Goal: Complete application form: Complete application form

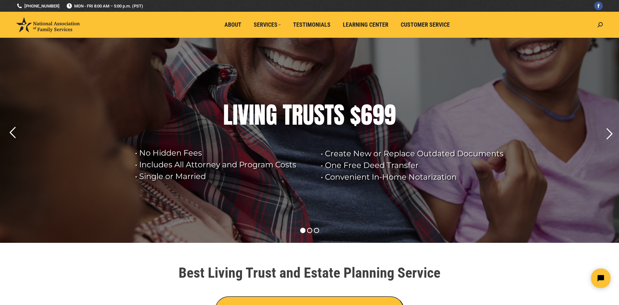
click at [370, 185] on rs-layer at bounding box center [309, 140] width 619 height 205
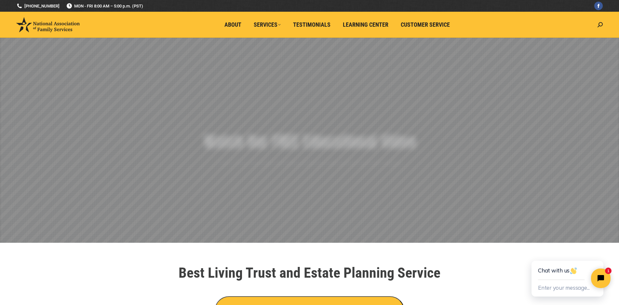
click at [495, 275] on section "Best Living Trust and Estate Planning Service CLICK HERE TO WATCH OUR FREE EDUC…" at bounding box center [309, 295] width 390 height 66
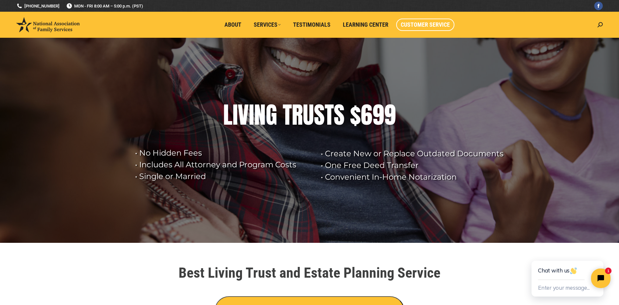
click at [429, 23] on span "Customer Service" at bounding box center [425, 24] width 49 height 7
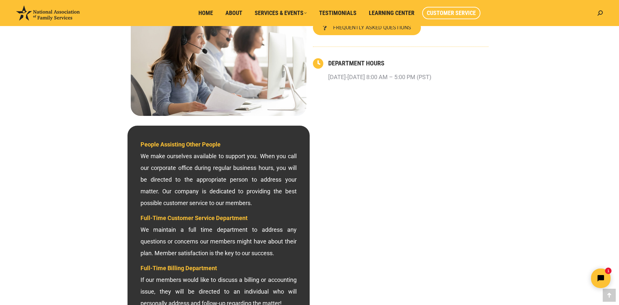
click at [560, 189] on div "800-585-3550 – CALL NOW FREQUENTLY ASKED QUESTIONS DEPARTMENT HOURS Monday-Frid…" at bounding box center [309, 253] width 619 height 522
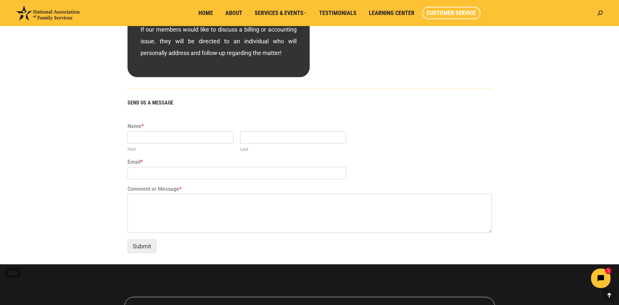
scroll to position [358, 0]
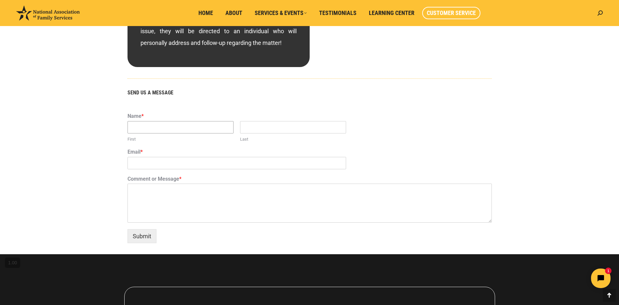
click at [141, 124] on input "First" at bounding box center [180, 127] width 106 height 12
type input "INDU"
type input "JAIN"
type input "INDUJAIN325@GMAIL.COM"
click at [153, 195] on textarea "Comment or Message *" at bounding box center [309, 202] width 364 height 39
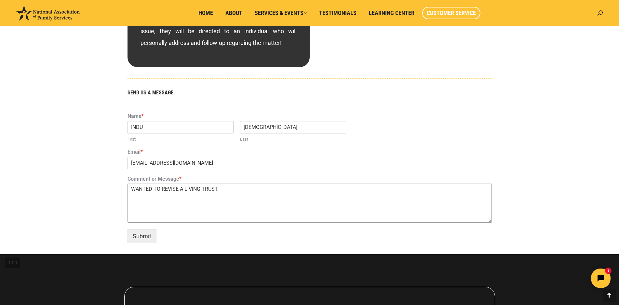
click at [166, 218] on textarea "WANTED TO REVISE A LIVING TRUST" at bounding box center [309, 202] width 364 height 39
click at [231, 190] on textarea "WANTED TO REVISE A LIVING TRUST" at bounding box center [309, 202] width 364 height 39
type textarea "WANTED TO REVISE A LIVING TRUST PLEASE CALL AT 818-357-7856"
click at [143, 236] on button "Submit" at bounding box center [141, 236] width 29 height 14
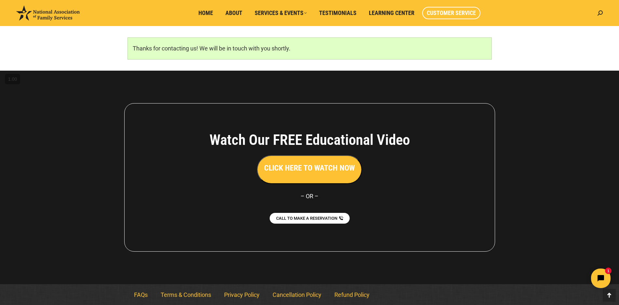
scroll to position [430, 0]
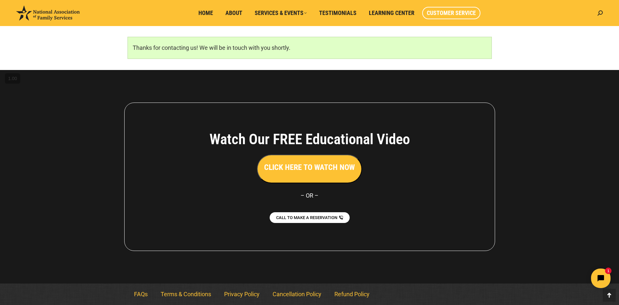
click at [530, 116] on div at bounding box center [309, 176] width 619 height 213
